Goal: Task Accomplishment & Management: Complete application form

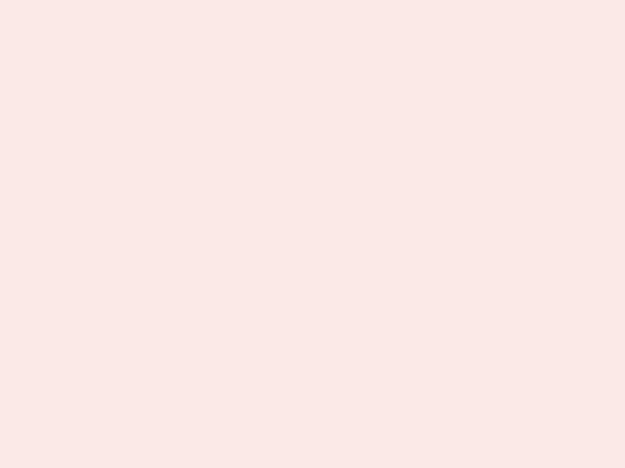
click at [312, 234] on nb-app "Almost there Thank you for registering for Newbook. Your account is under revie…" at bounding box center [312, 234] width 625 height 468
click at [312, 0] on nb-app "Almost there Thank you for registering for Newbook. Your account is under revie…" at bounding box center [312, 234] width 625 height 468
click at [334, 0] on nb-app "Almost there Thank you for registering for Newbook. Your account is under revie…" at bounding box center [312, 234] width 625 height 468
click at [312, 234] on nb-app "Almost there Thank you for registering for Newbook. Your account is under revie…" at bounding box center [312, 234] width 625 height 468
click at [312, 0] on nb-app "Almost there Thank you for registering for Newbook. Your account is under revie…" at bounding box center [312, 234] width 625 height 468
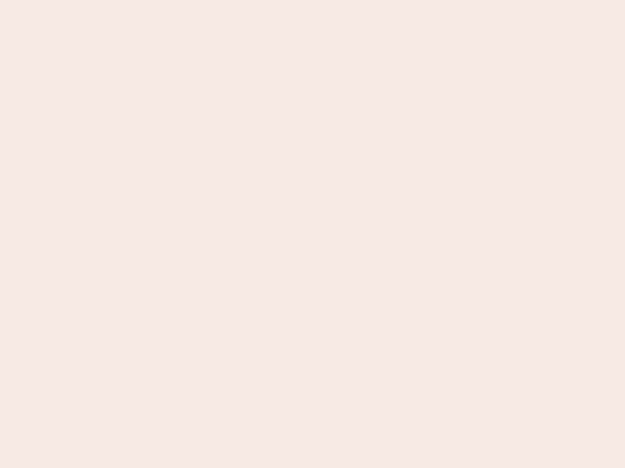
click at [218, 0] on nb-app "Almost there Thank you for registering for Newbook. Your account is under revie…" at bounding box center [312, 234] width 625 height 468
click at [312, 234] on nb-app "Almost there Thank you for registering for Newbook. Your account is under revie…" at bounding box center [312, 234] width 625 height 468
click at [312, 0] on nb-app "Almost there Thank you for registering for Newbook. Your account is under revie…" at bounding box center [312, 234] width 625 height 468
click at [218, 0] on nb-app "Almost there Thank you for registering for Newbook. Your account is under revie…" at bounding box center [312, 234] width 625 height 468
click at [312, 234] on nb-app "Almost there Thank you for registering for Newbook. Your account is under revie…" at bounding box center [312, 234] width 625 height 468
